Goal: Check status: Check status

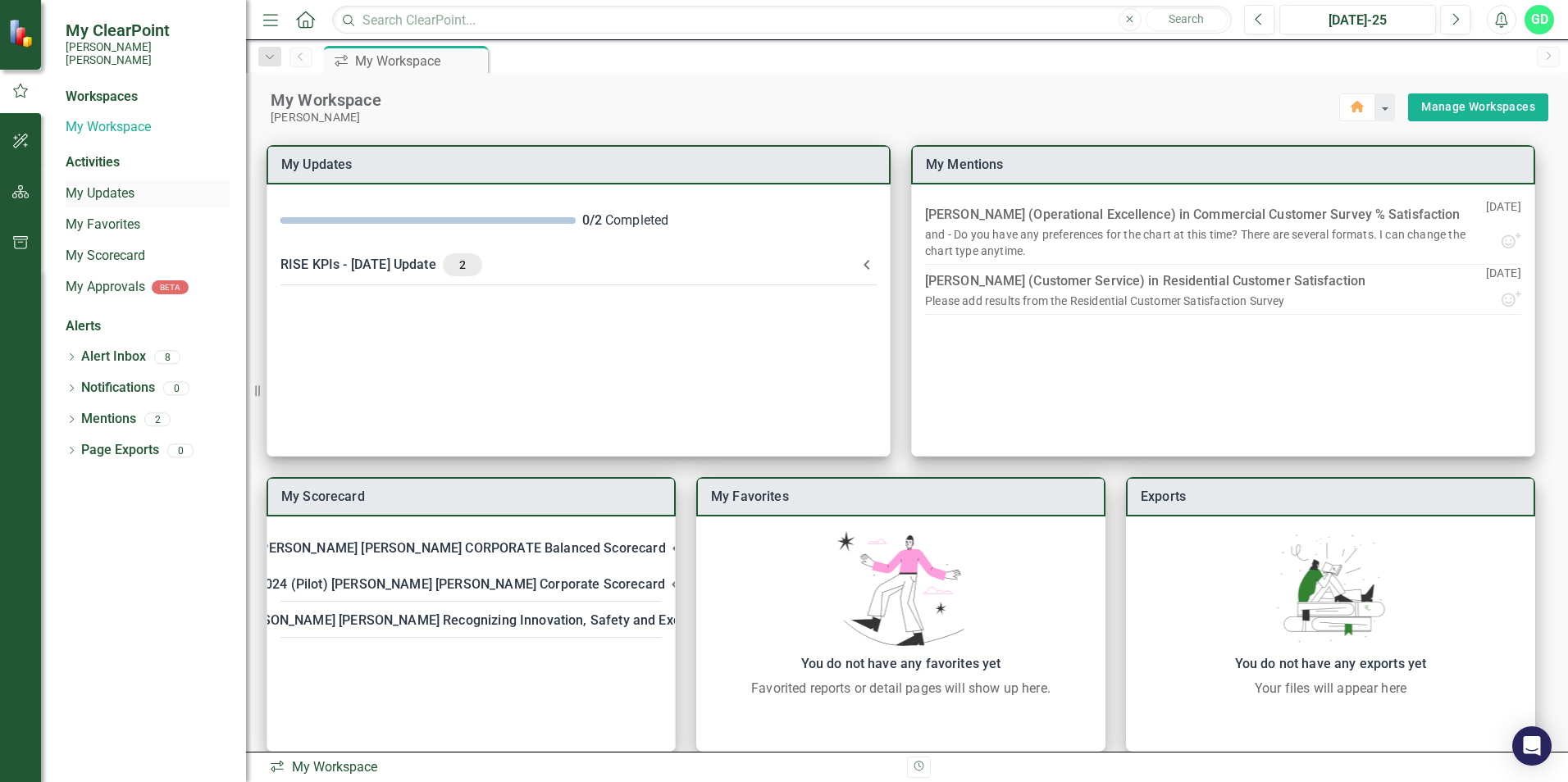
click at [88, 184] on link "My Updates" at bounding box center [147, 193] width 164 height 18
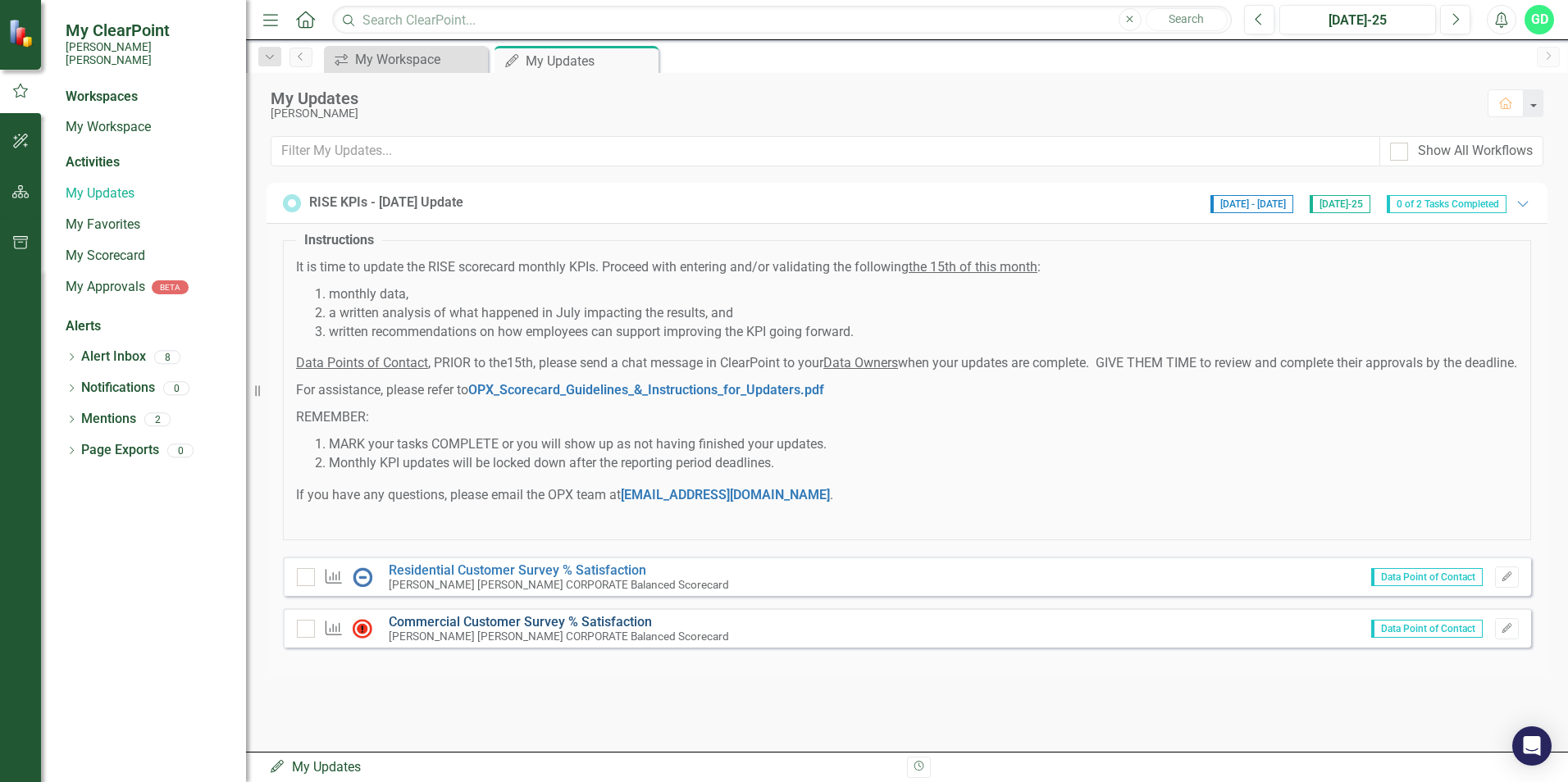
click at [479, 630] on link "Commercial Customer Survey % Satisfaction​" at bounding box center [521, 622] width 263 height 16
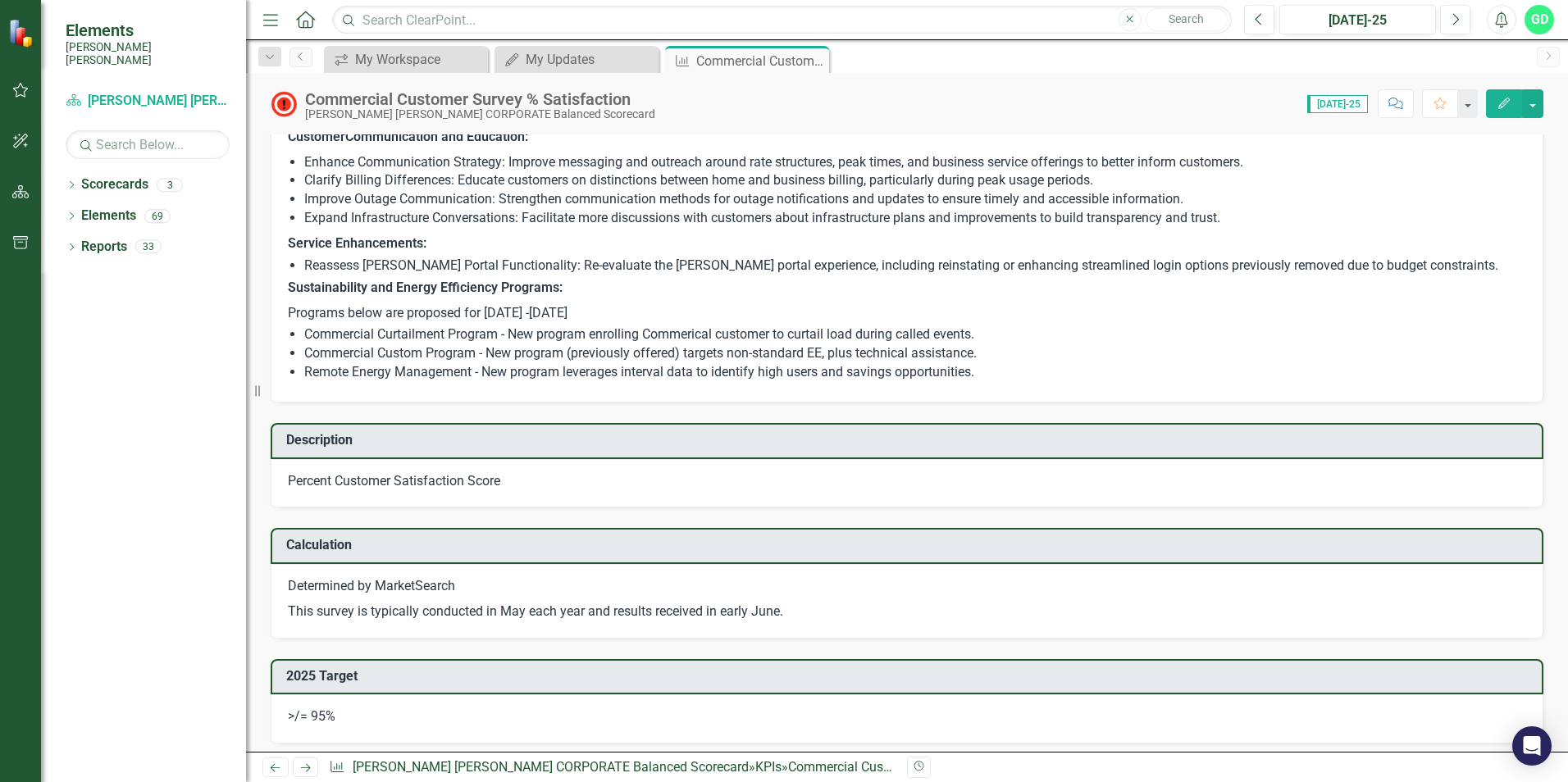
scroll to position [574, 0]
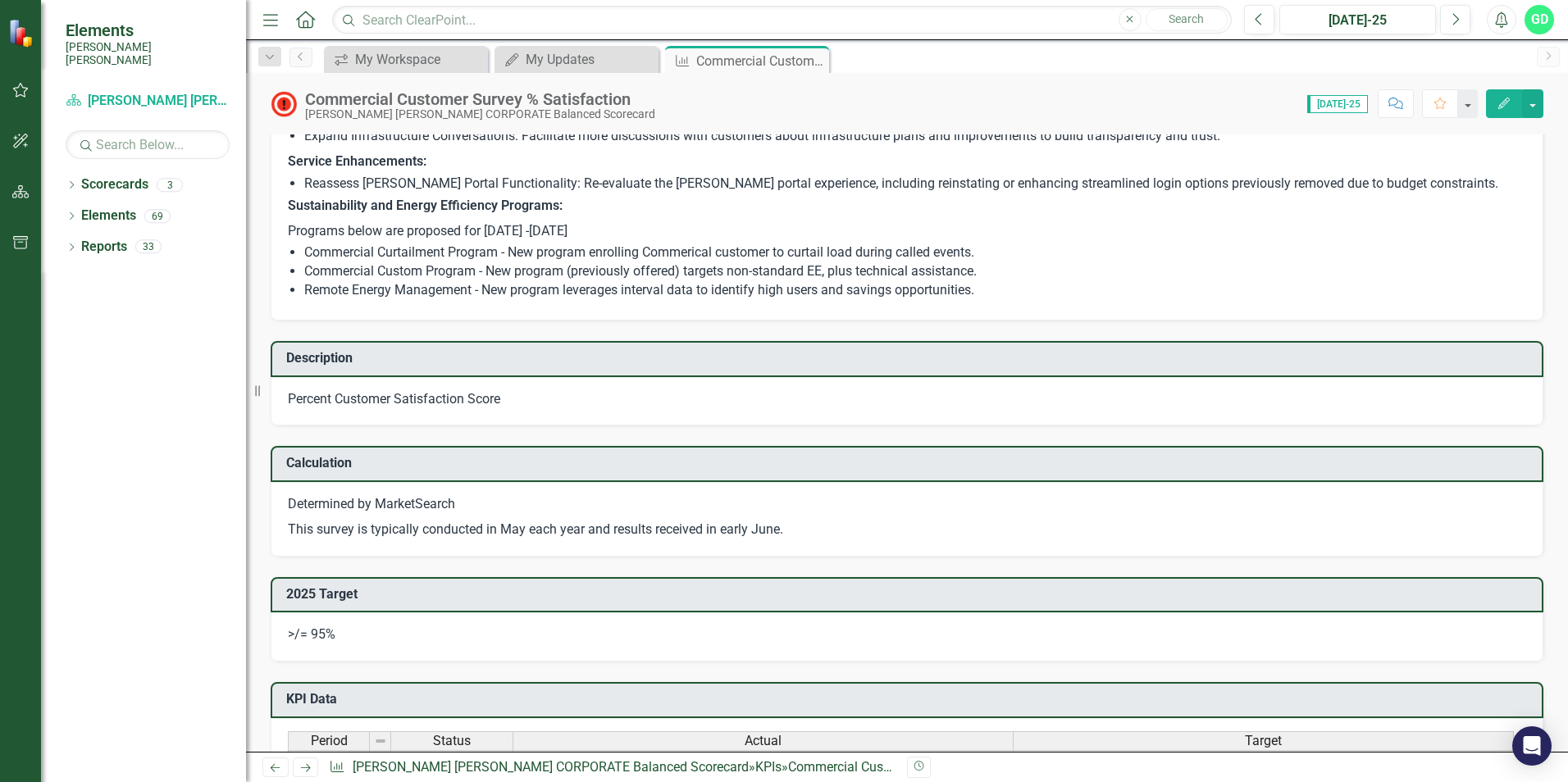
click at [712, 271] on li "Commercial Custom Program - New program (previously offered) targets non-standa…" at bounding box center [915, 272] width 1223 height 18
click at [709, 268] on li "Commercial Custom Program - New program (previously offered) targets non-standa…" at bounding box center [915, 272] width 1223 height 18
click at [708, 267] on li "Commercial Custom Program - New program (previously offered) targets non-standa…" at bounding box center [915, 272] width 1223 height 18
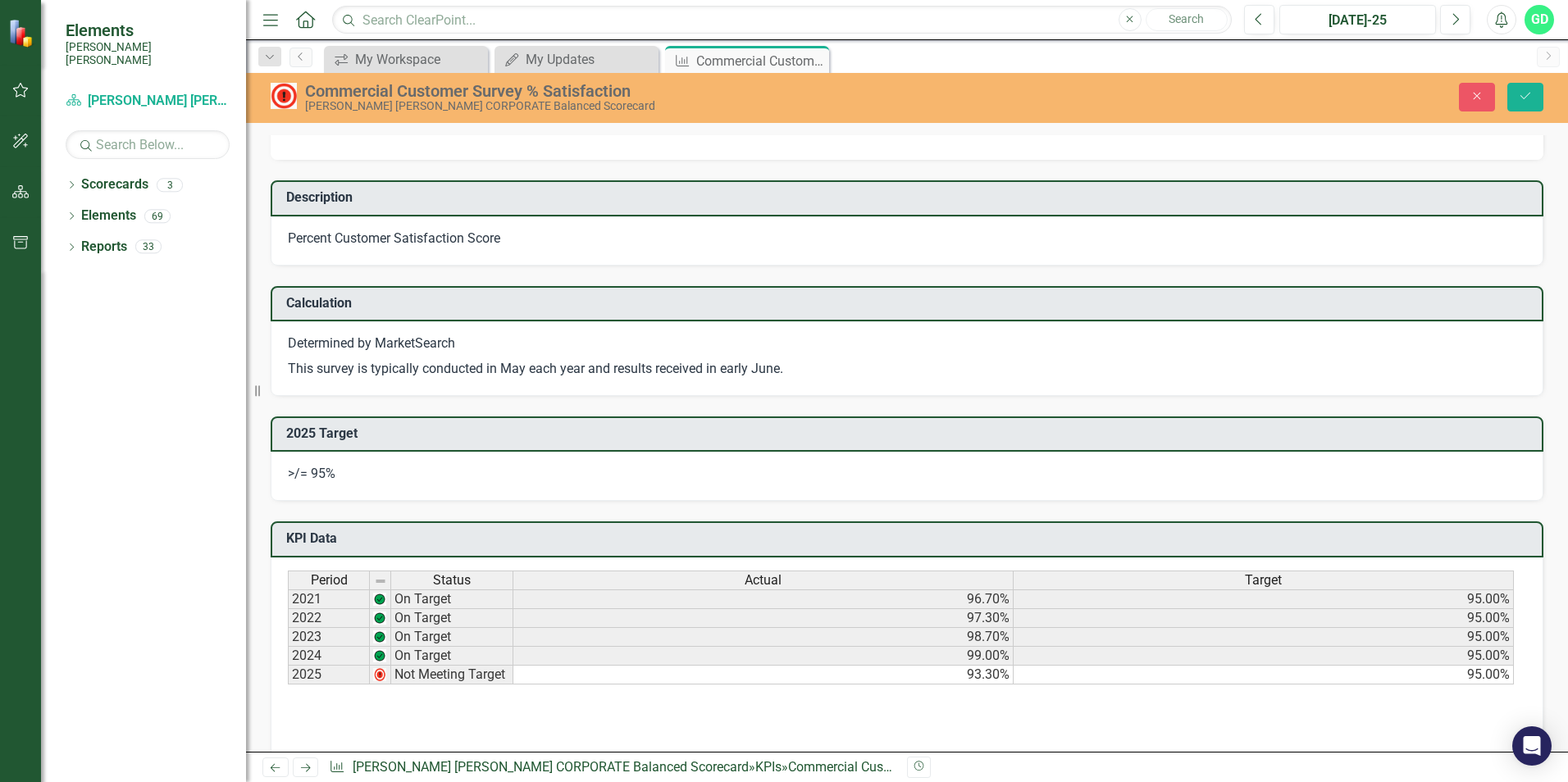
type textarea "<p><a><strong>Customer</strong></a><strong>&nbsp;Communication and Education:</…"
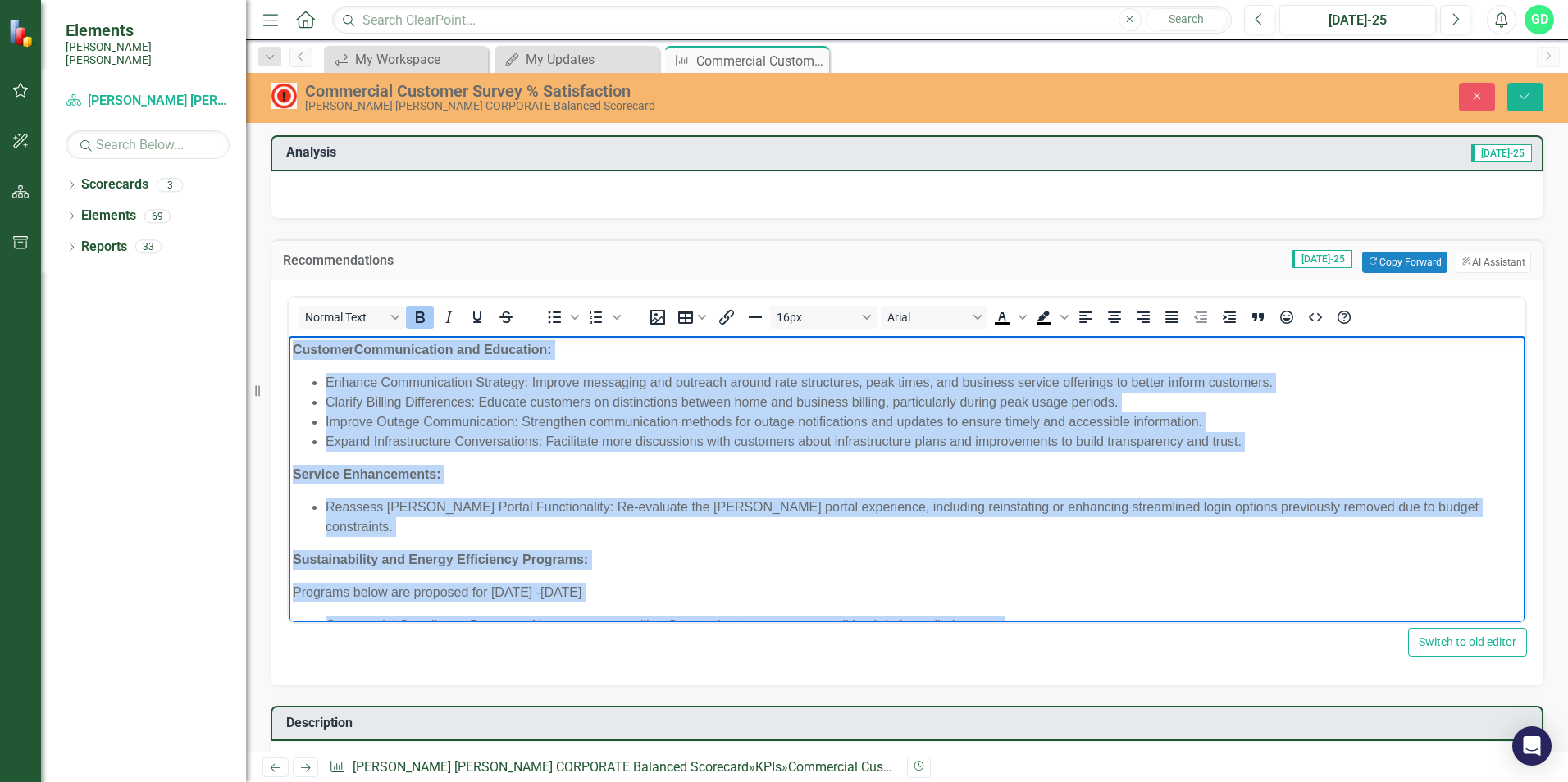
scroll to position [50, 0]
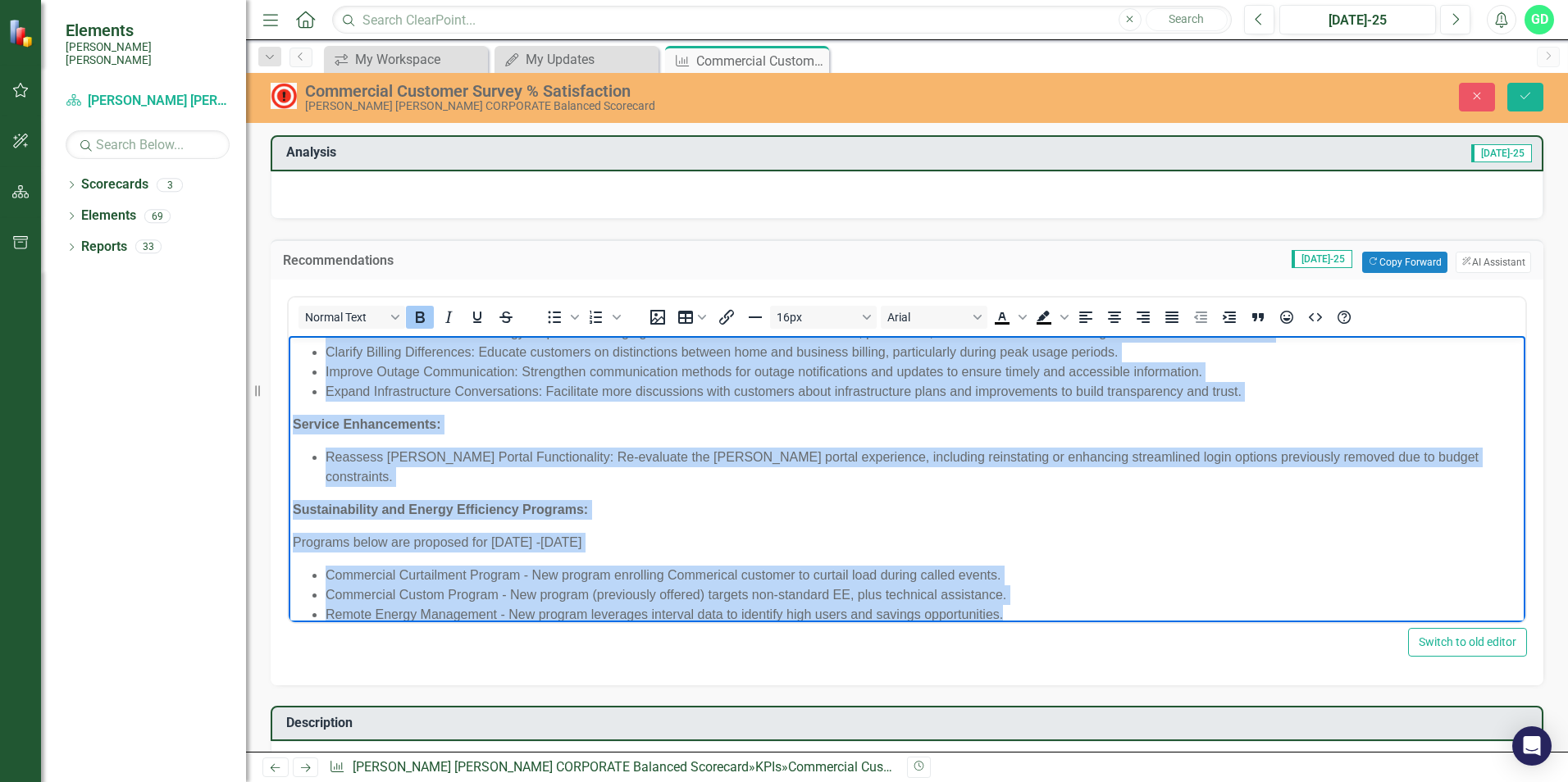
drag, startPoint x: 318, startPoint y: 353, endPoint x: 1071, endPoint y: 592, distance: 790.0
click at [1071, 593] on body "Customer Communication and Education: Enhance Communication Strategy: Improve m…" at bounding box center [907, 463] width 1237 height 356
copy body "Loremips Dolorsitametc adi Elitseddo: Eiusmod Temporincidid Utlabore: Etdolor m…"
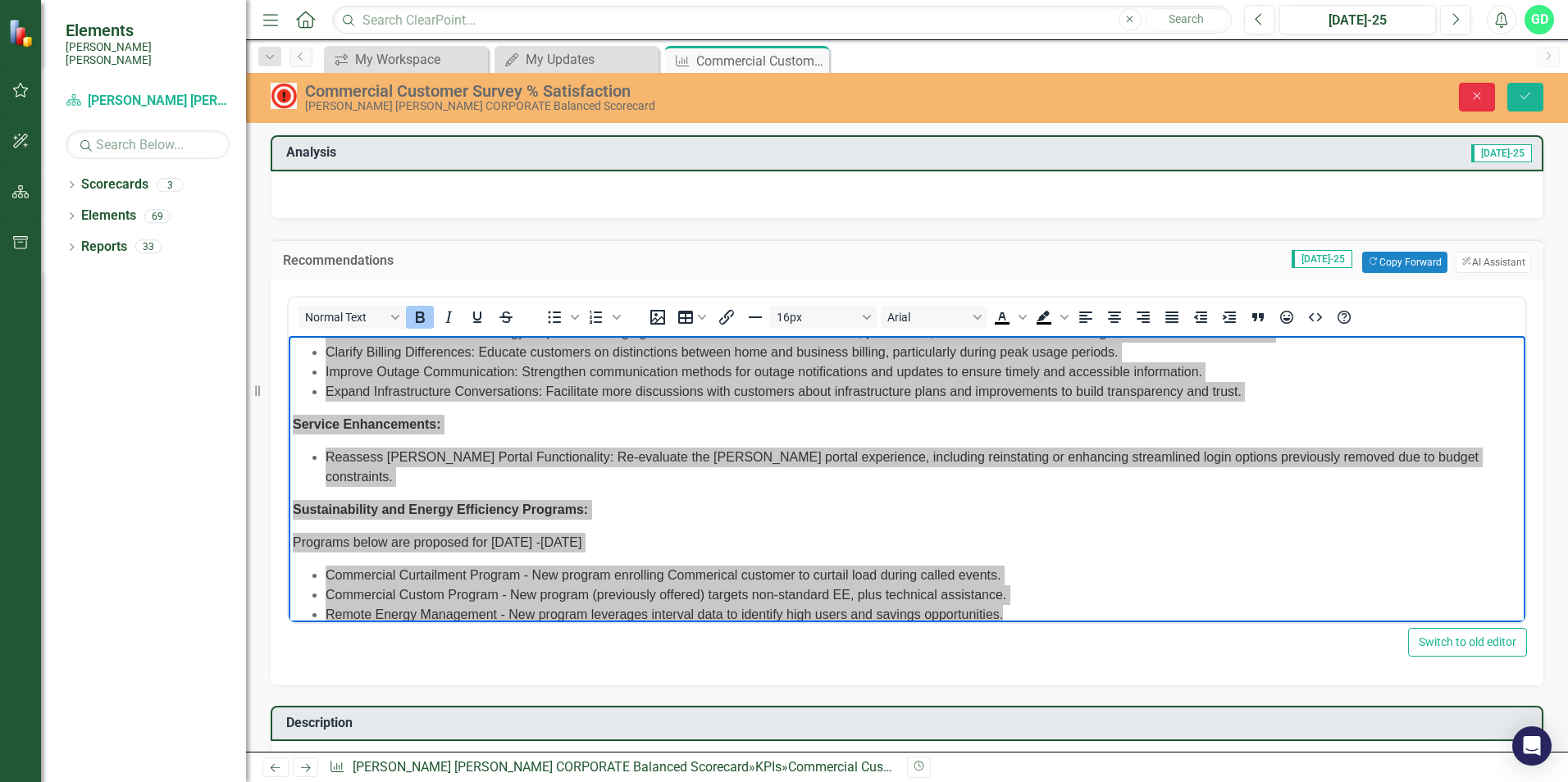
click at [1467, 87] on button "Close" at bounding box center [1477, 97] width 36 height 29
